Goal: Navigation & Orientation: Find specific page/section

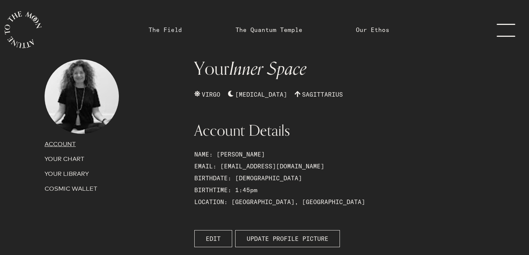
click at [169, 26] on link "The Field" at bounding box center [165, 29] width 33 height 9
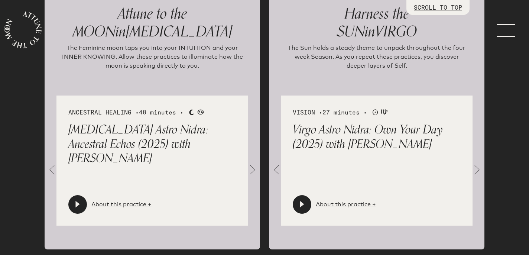
scroll to position [832, 0]
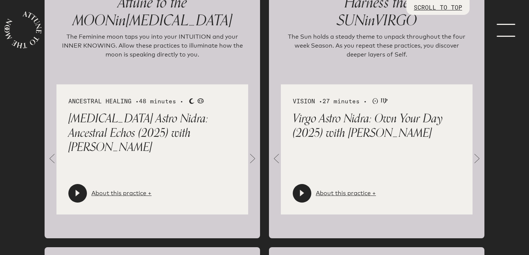
click at [277, 154] on span at bounding box center [276, 158] width 15 height 15
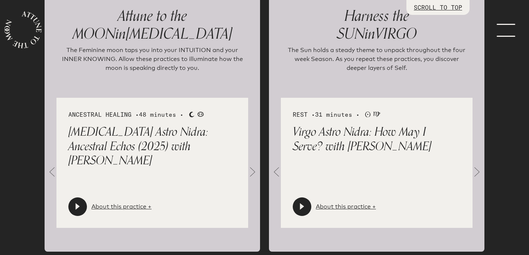
click at [279, 175] on span at bounding box center [276, 171] width 15 height 15
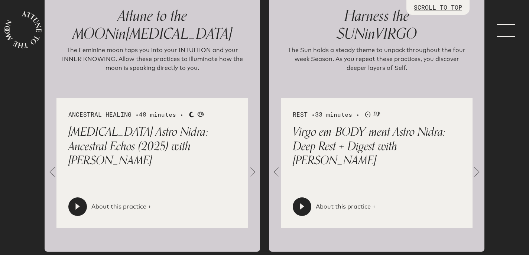
click at [279, 175] on span at bounding box center [276, 171] width 15 height 15
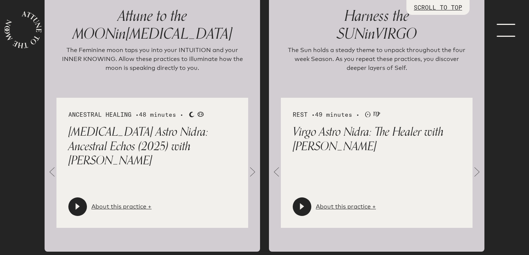
click at [256, 171] on span at bounding box center [252, 171] width 15 height 15
click at [299, 207] on icon at bounding box center [301, 206] width 7 height 7
